Goal: Information Seeking & Learning: Learn about a topic

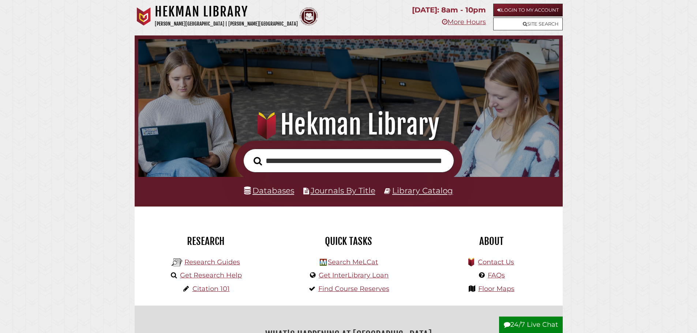
scroll to position [0, 48]
type input "**********"
click at [250, 155] on button "Search" at bounding box center [258, 161] width 16 height 13
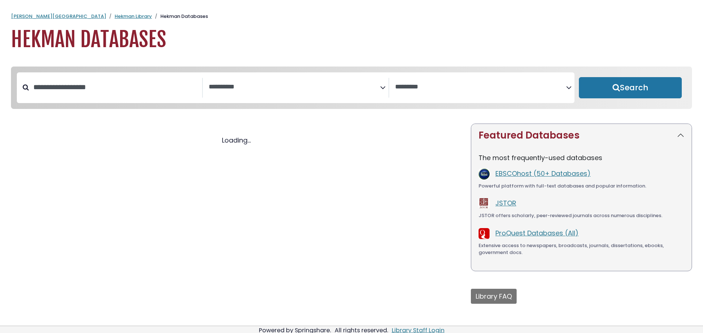
select select "Database Subject Filter"
select select "Database Vendors Filter"
select select "Database Subject Filter"
select select "Database Vendors Filter"
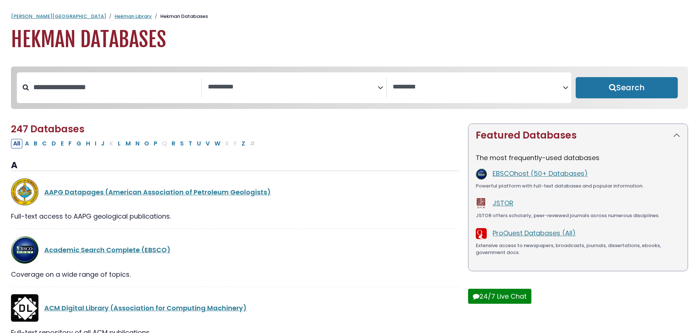
click at [262, 93] on span "Search filters" at bounding box center [293, 88] width 170 height 20
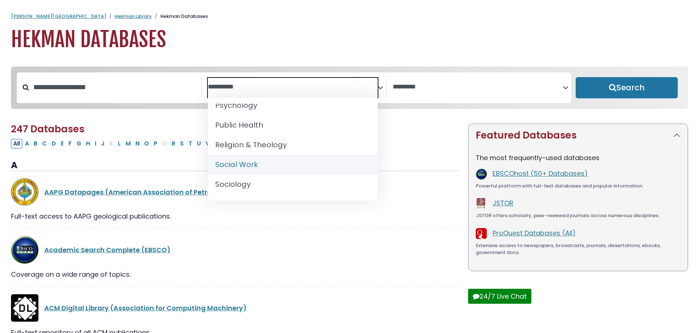
scroll to position [659, 0]
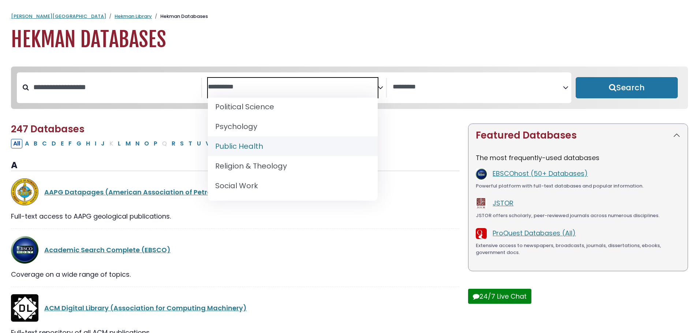
select select "*****"
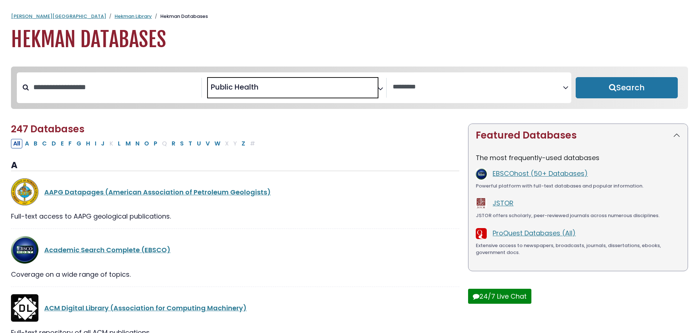
scroll to position [333, 0]
click at [643, 87] on button "Search" at bounding box center [627, 87] width 102 height 21
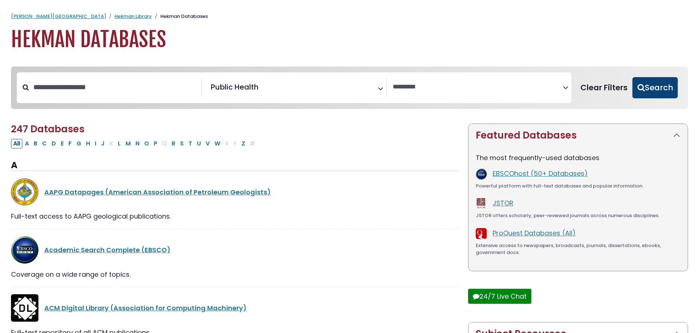
select select "Database Vendors Filter"
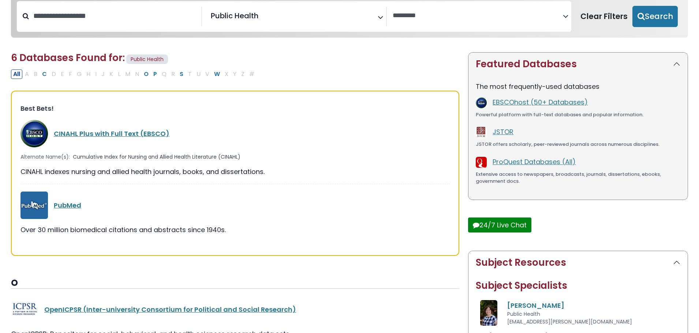
scroll to position [73, 0]
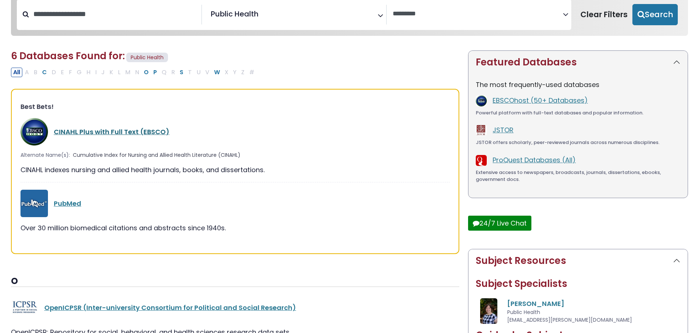
click at [117, 130] on link "CINAHL Plus with Full Text (EBSCO)" at bounding box center [112, 131] width 116 height 9
